Goal: Information Seeking & Learning: Learn about a topic

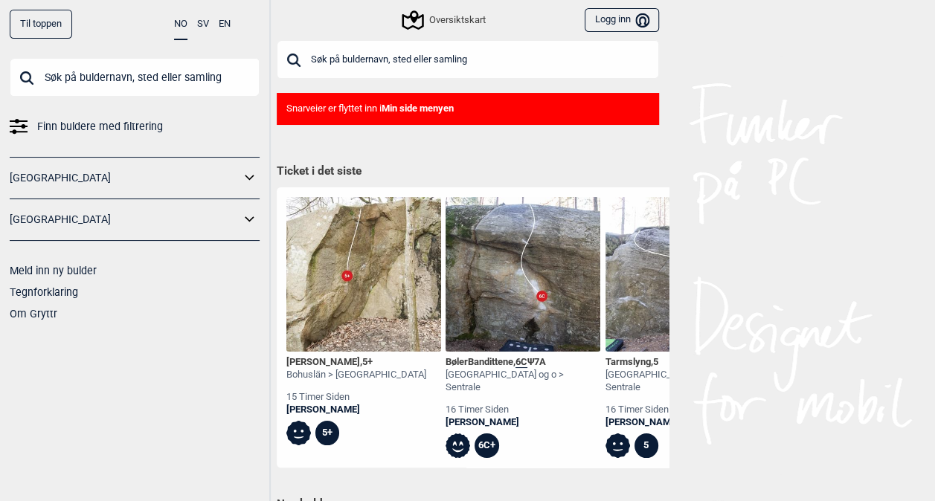
click at [436, 55] on input "text" at bounding box center [468, 59] width 382 height 39
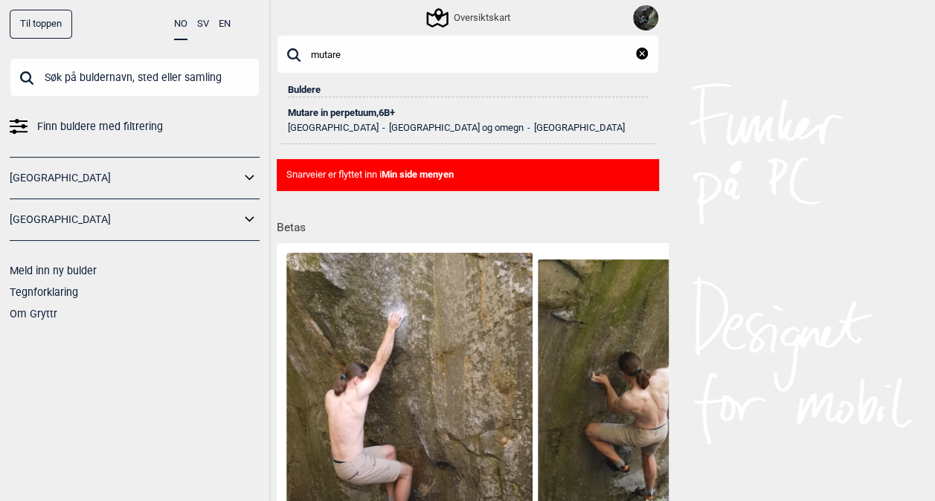
type input "mutare"
click at [366, 113] on div "Mutare in perpetuum , 6B+" at bounding box center [468, 113] width 360 height 10
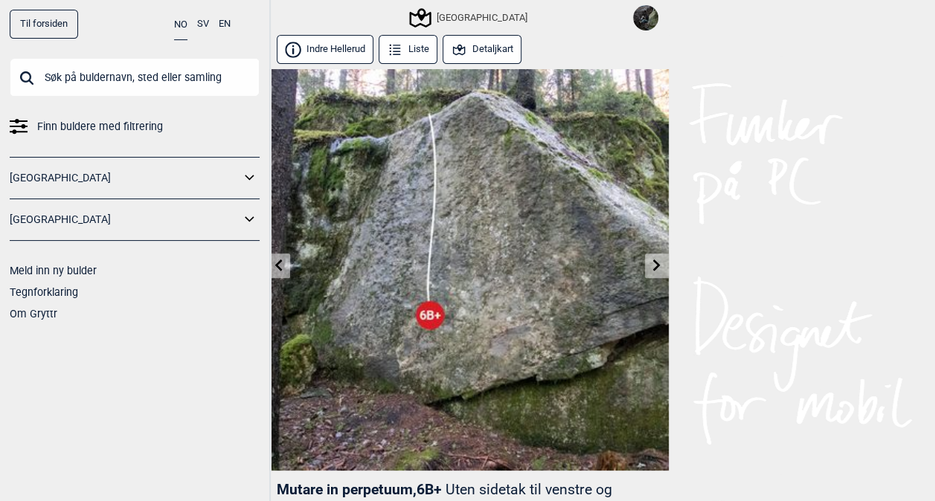
click at [485, 46] on button "Detaljkart" at bounding box center [483, 49] width 80 height 29
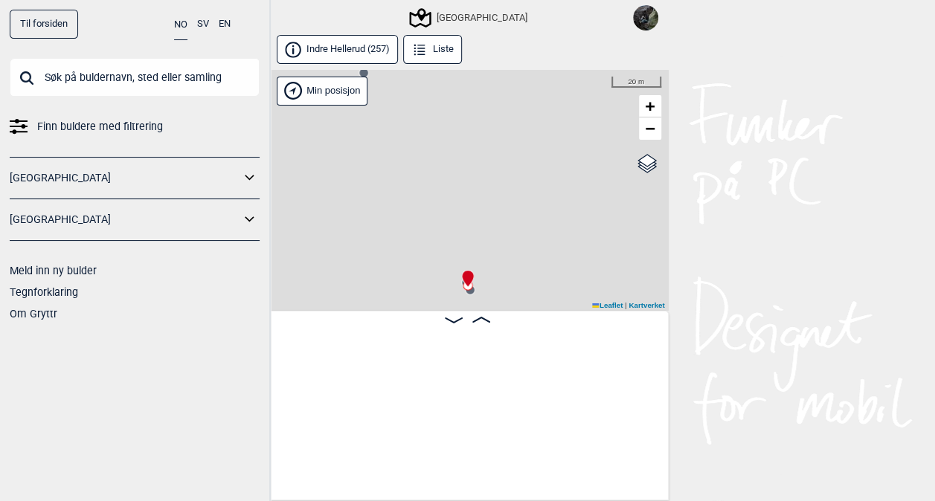
scroll to position [0, 32188]
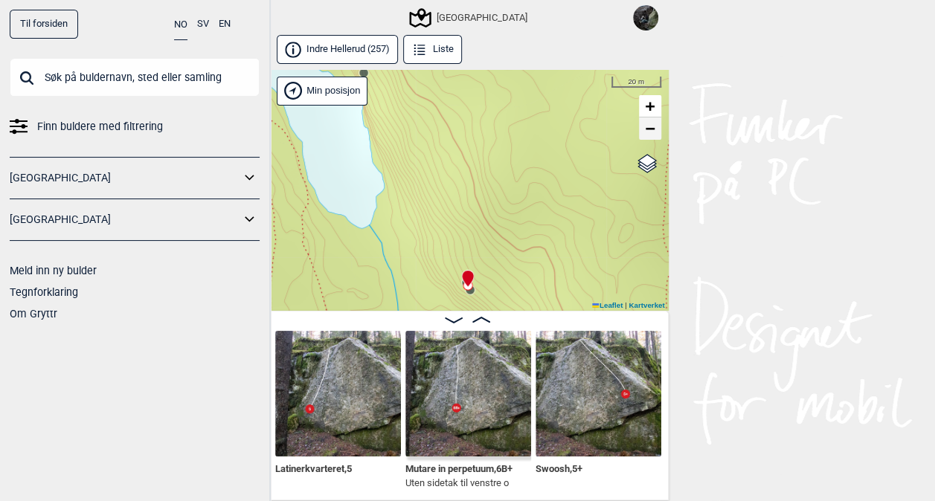
click at [647, 131] on span "−" at bounding box center [650, 128] width 10 height 19
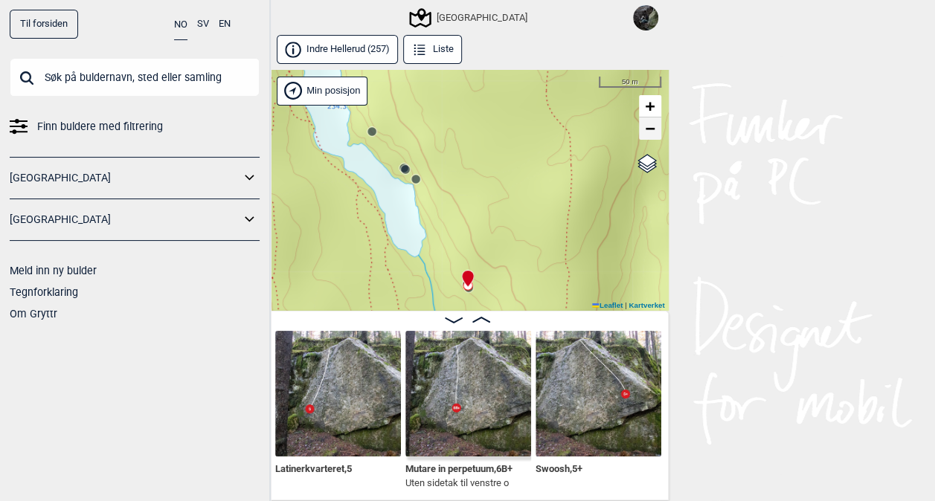
click at [647, 131] on span "−" at bounding box center [650, 128] width 10 height 19
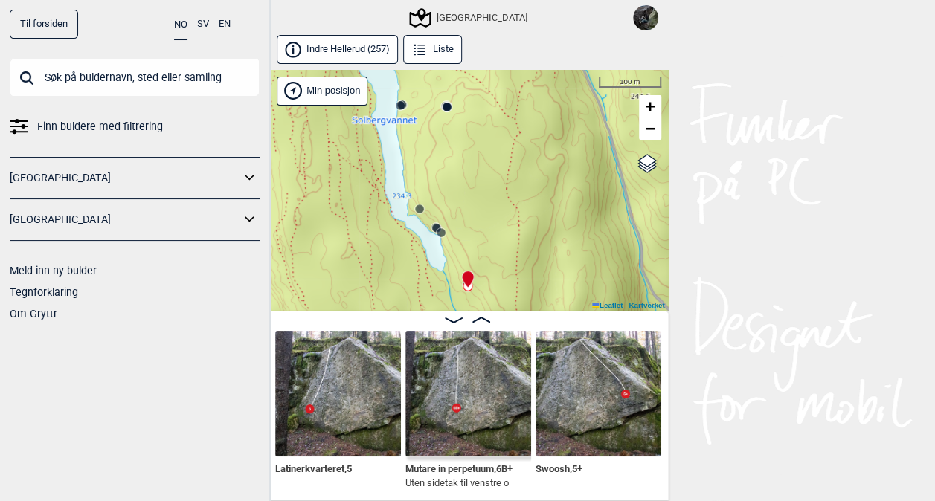
click at [420, 208] on circle at bounding box center [419, 209] width 9 height 9
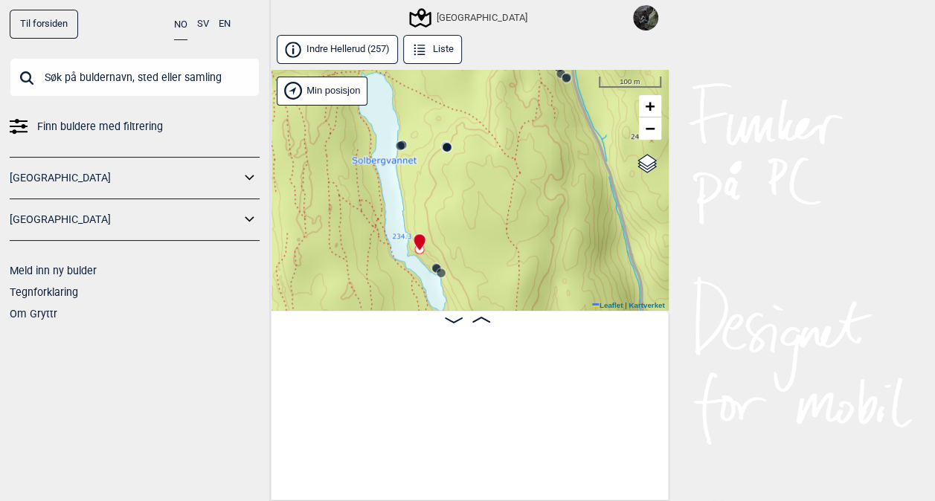
scroll to position [0, 31560]
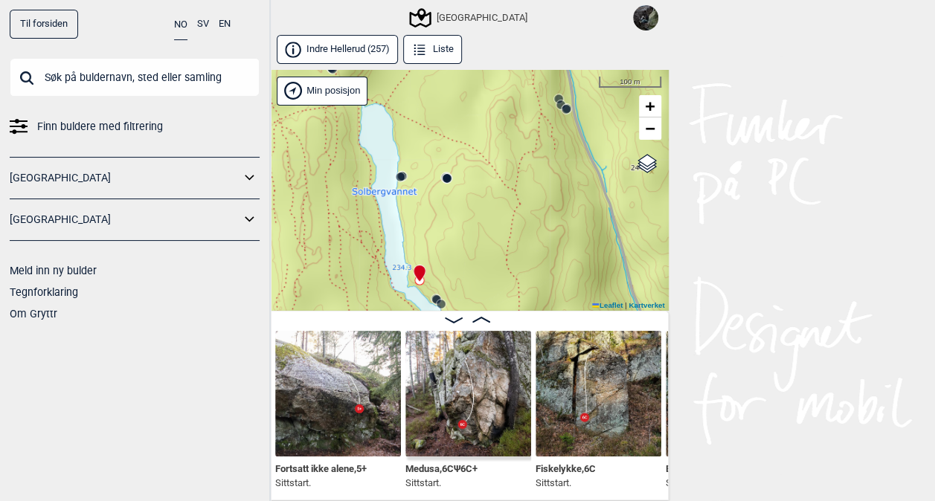
click at [439, 303] on circle at bounding box center [441, 304] width 9 height 9
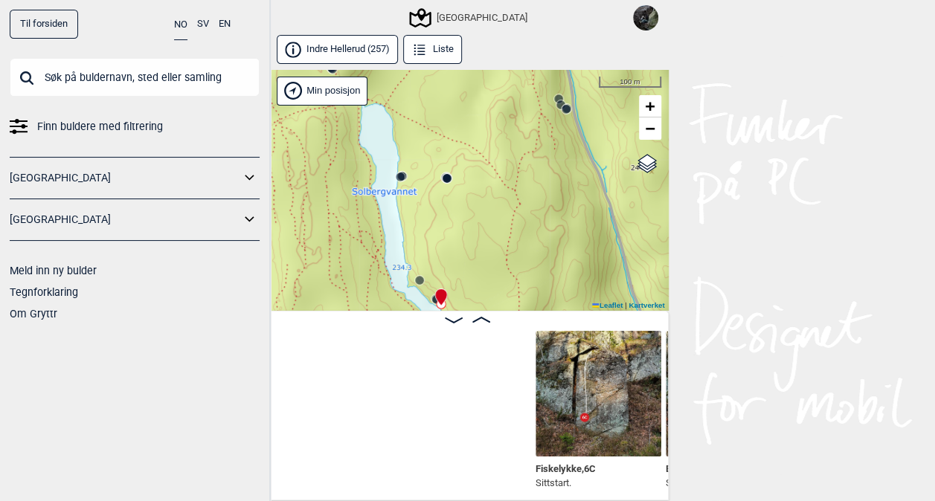
scroll to position [0, 31950]
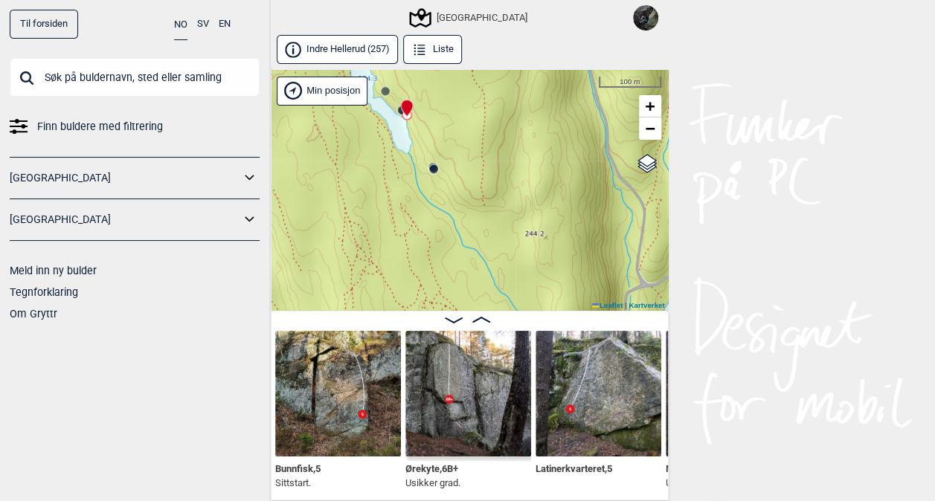
drag, startPoint x: 516, startPoint y: 260, endPoint x: 479, endPoint y: 48, distance: 215.2
click at [479, 48] on div "Indre Hellerud (257) Liste Speidersteinen Barnehageveggen Cowboyveggen Bølerveg…" at bounding box center [468, 268] width 402 height 466
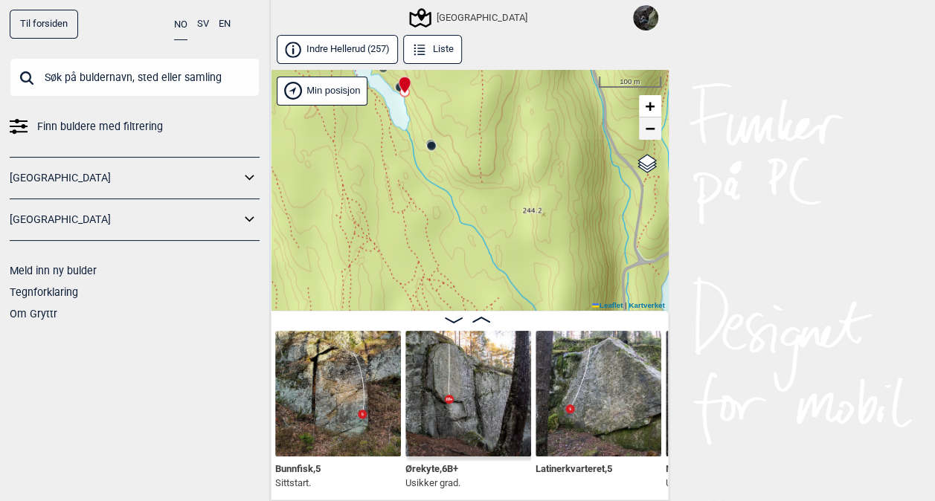
click at [653, 132] on span "−" at bounding box center [650, 128] width 10 height 19
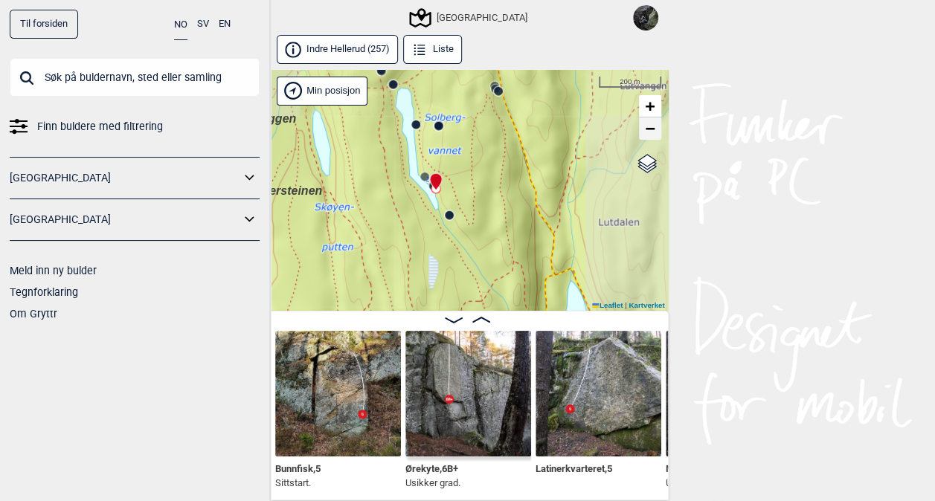
click at [653, 132] on span "−" at bounding box center [650, 128] width 10 height 19
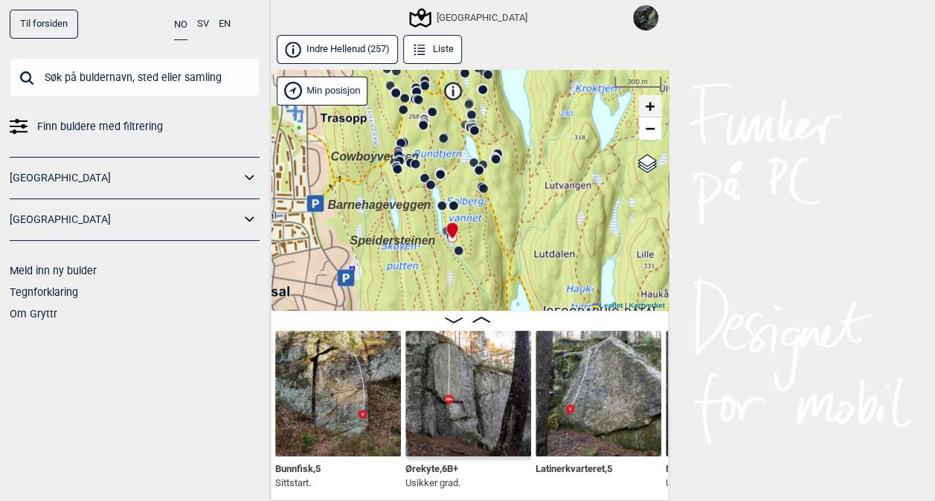
click at [651, 106] on span "+" at bounding box center [650, 106] width 10 height 19
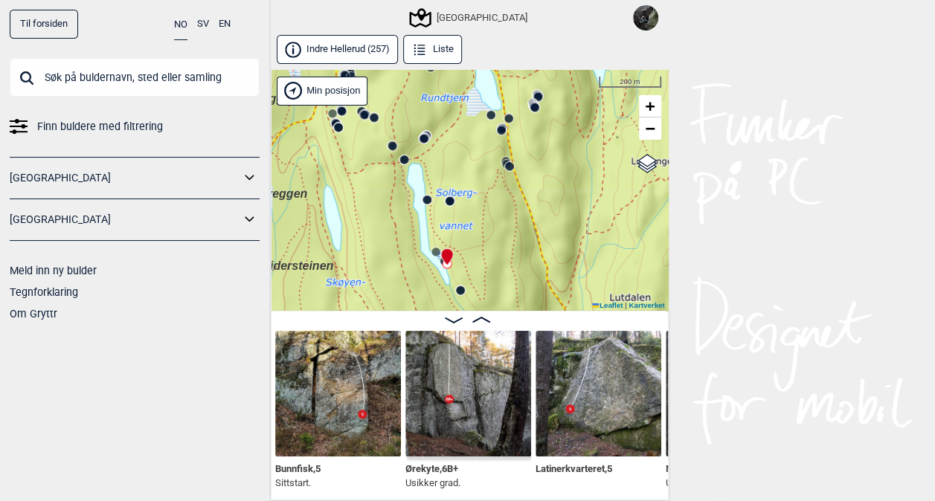
drag, startPoint x: 376, startPoint y: 167, endPoint x: 385, endPoint y: 254, distance: 87.5
click at [385, 254] on div "Speidersteinen Barnehageveggen Cowboyveggen Bølerveggen [GEOGRAPHIC_DATA]" at bounding box center [468, 190] width 402 height 243
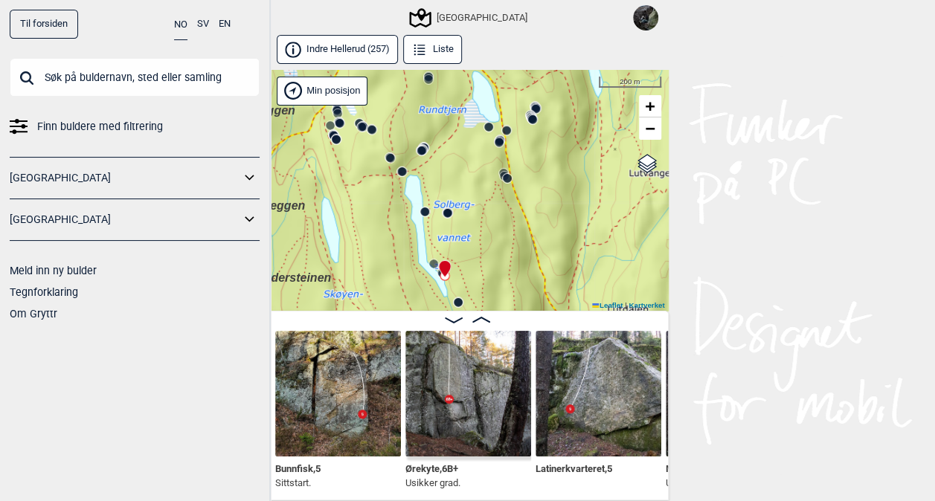
click at [426, 219] on div "Speidersteinen Barnehageveggen Cowboyveggen Bølerveggen [GEOGRAPHIC_DATA]" at bounding box center [468, 190] width 402 height 243
click at [403, 171] on circle at bounding box center [402, 171] width 9 height 9
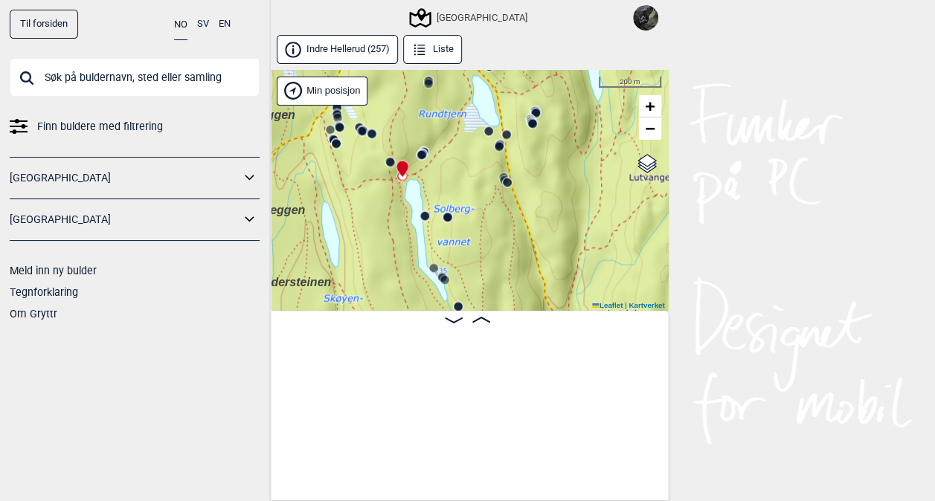
scroll to position [0, 28290]
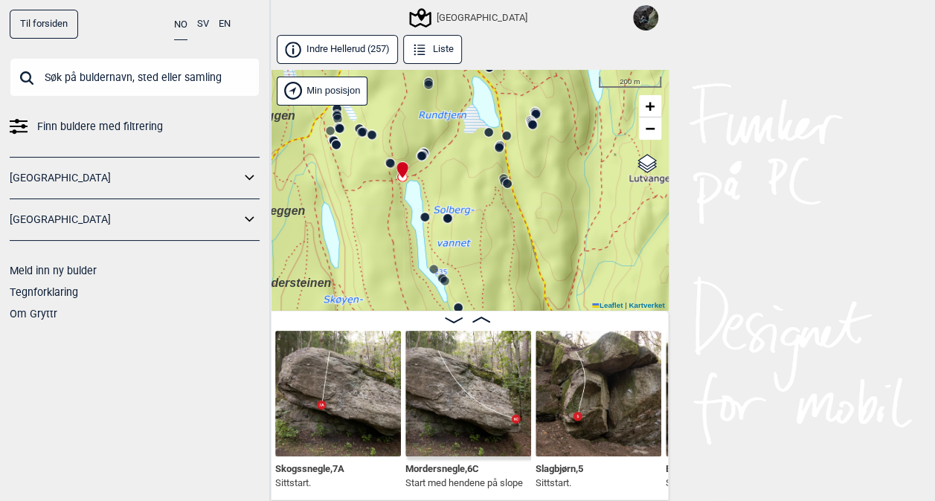
click at [427, 219] on circle at bounding box center [424, 217] width 9 height 9
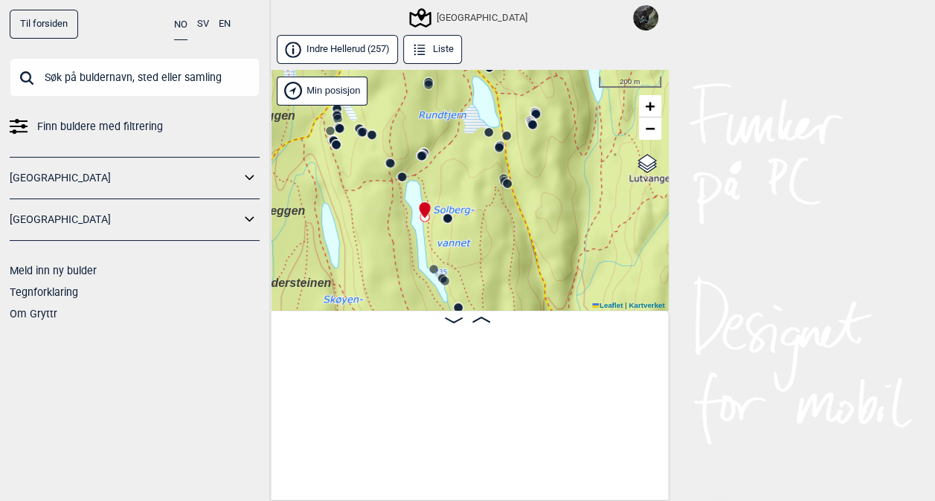
scroll to position [0, 31456]
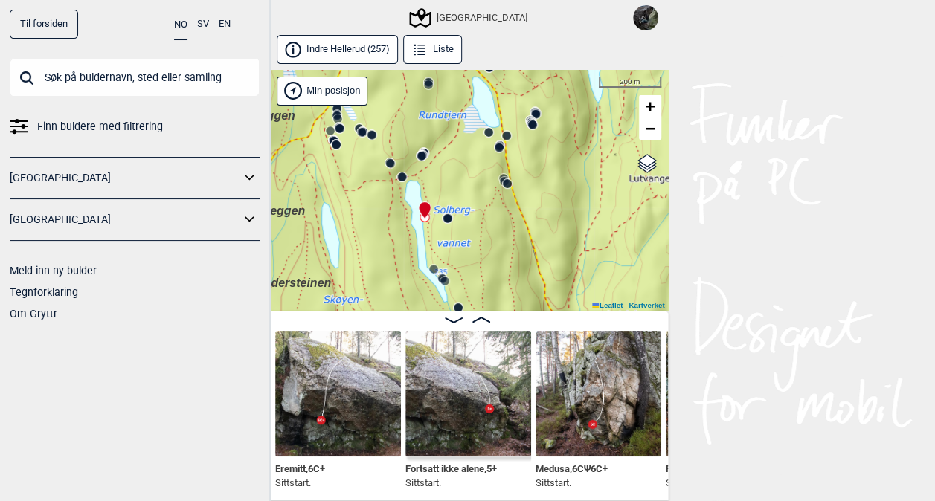
click at [457, 306] on circle at bounding box center [458, 308] width 9 height 9
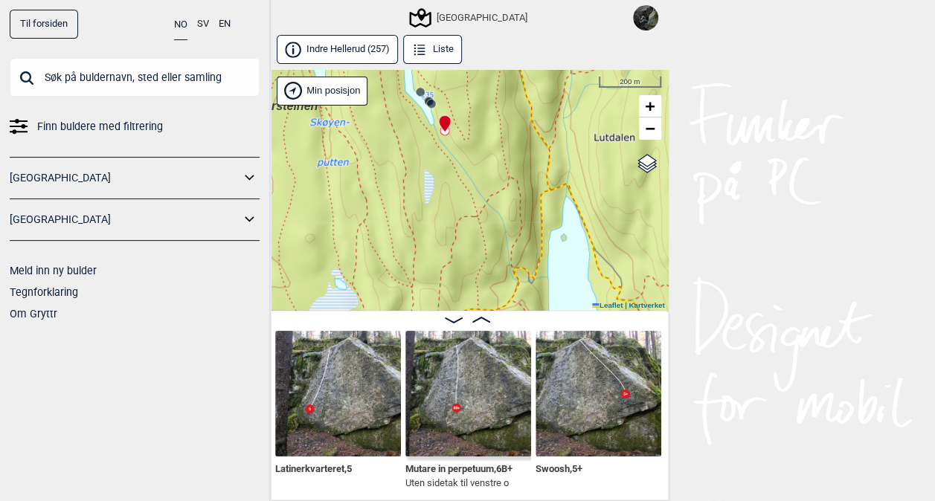
drag, startPoint x: 519, startPoint y: 279, endPoint x: 503, endPoint y: 78, distance: 201.5
click at [503, 78] on div "Speidersteinen Barnehageveggen Cowboyveggen Bølerveggen [GEOGRAPHIC_DATA]" at bounding box center [468, 190] width 402 height 243
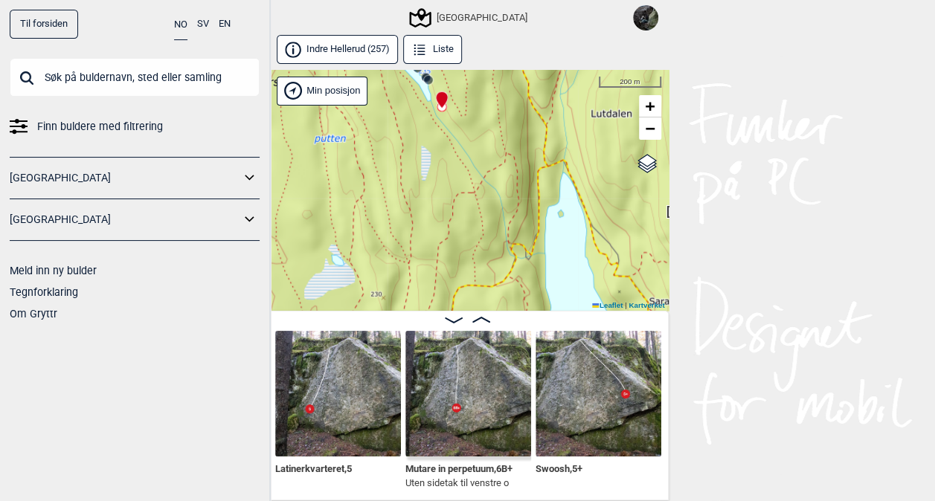
click at [144, 77] on input "text" at bounding box center [135, 77] width 250 height 39
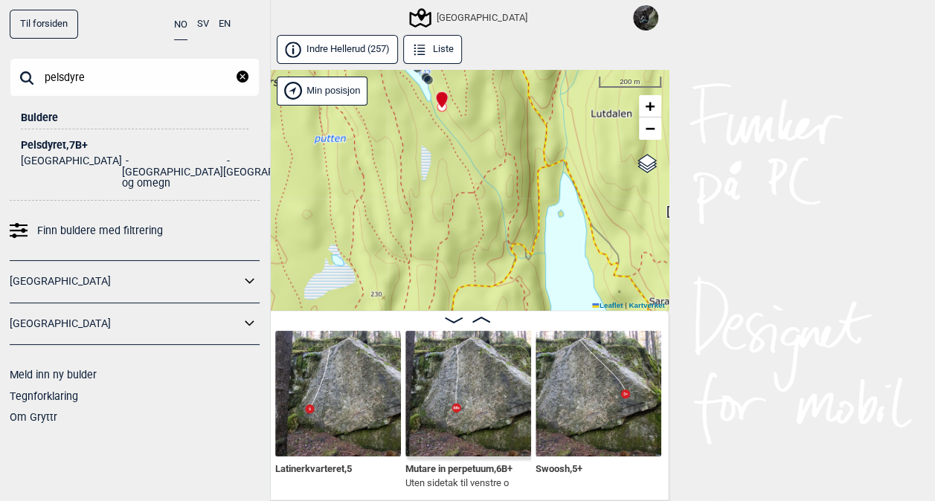
type input "pelsdyre"
click at [51, 146] on div "Pelsdyret , 7B+" at bounding box center [135, 145] width 228 height 11
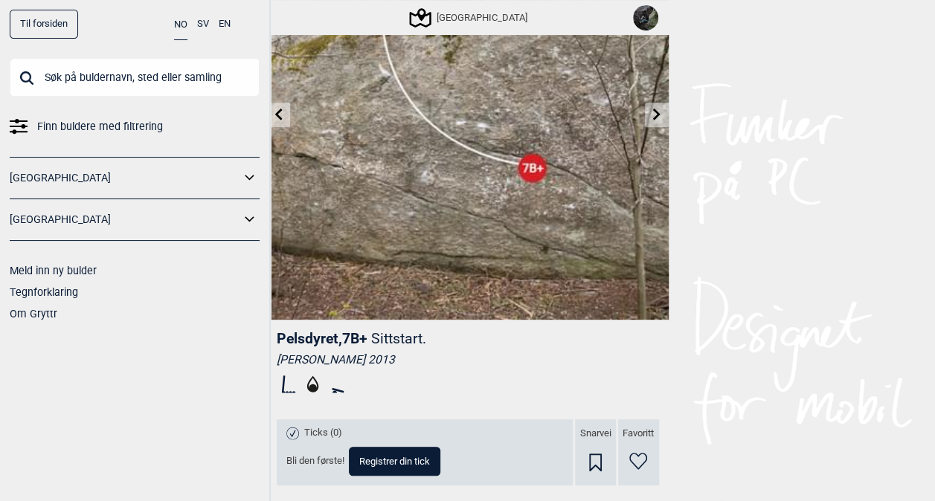
scroll to position [150, 0]
click at [279, 113] on icon at bounding box center [278, 115] width 7 height 12
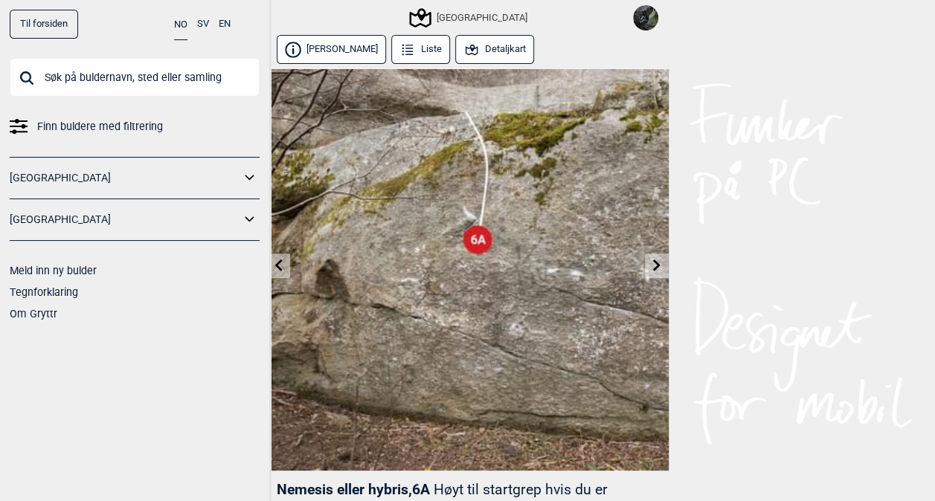
click at [658, 263] on icon at bounding box center [656, 266] width 7 height 12
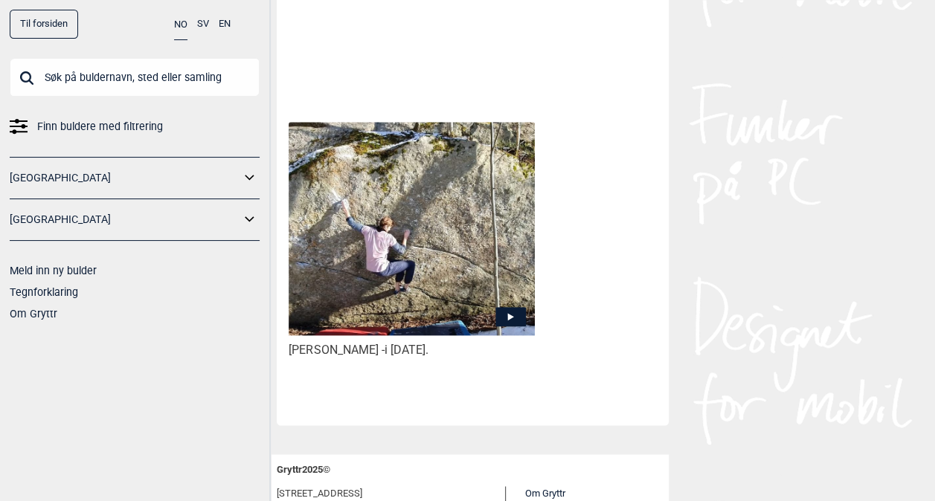
scroll to position [806, 0]
click at [516, 307] on icon at bounding box center [511, 316] width 31 height 19
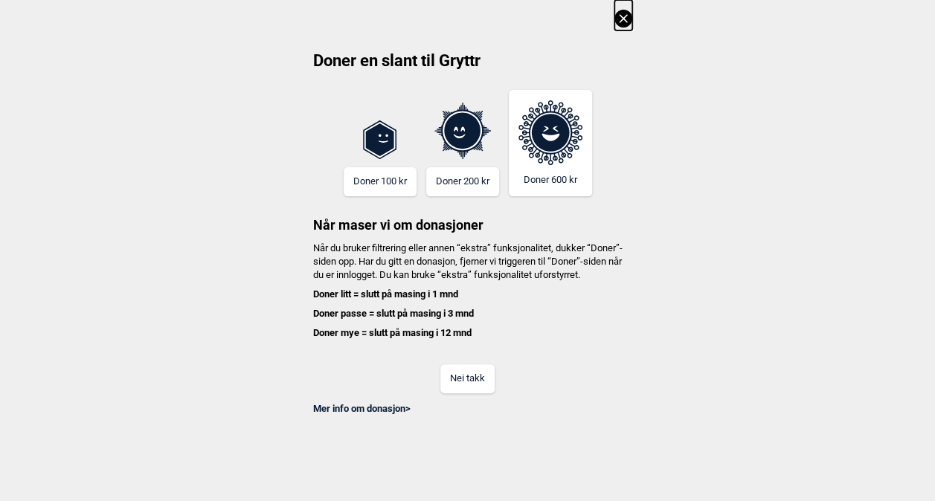
click at [466, 394] on button "Nei takk" at bounding box center [467, 379] width 54 height 29
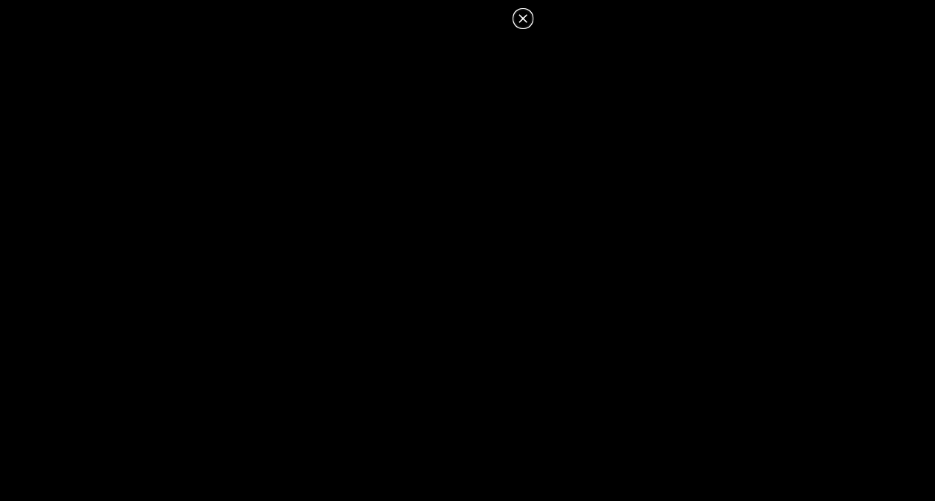
scroll to position [892, 0]
